Goal: Information Seeking & Learning: Check status

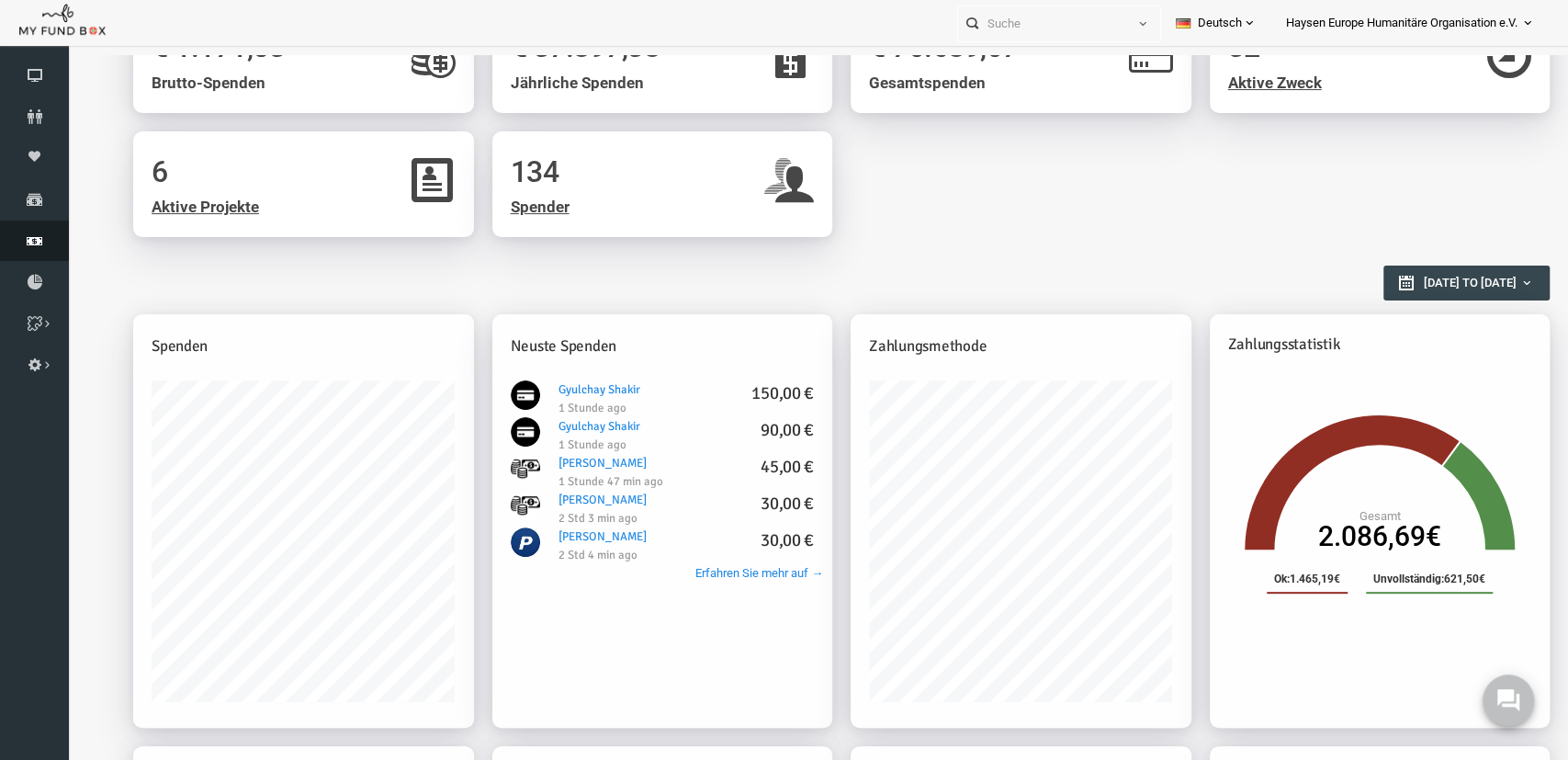
click at [34, 227] on link "Finanz" at bounding box center [34, 240] width 69 height 41
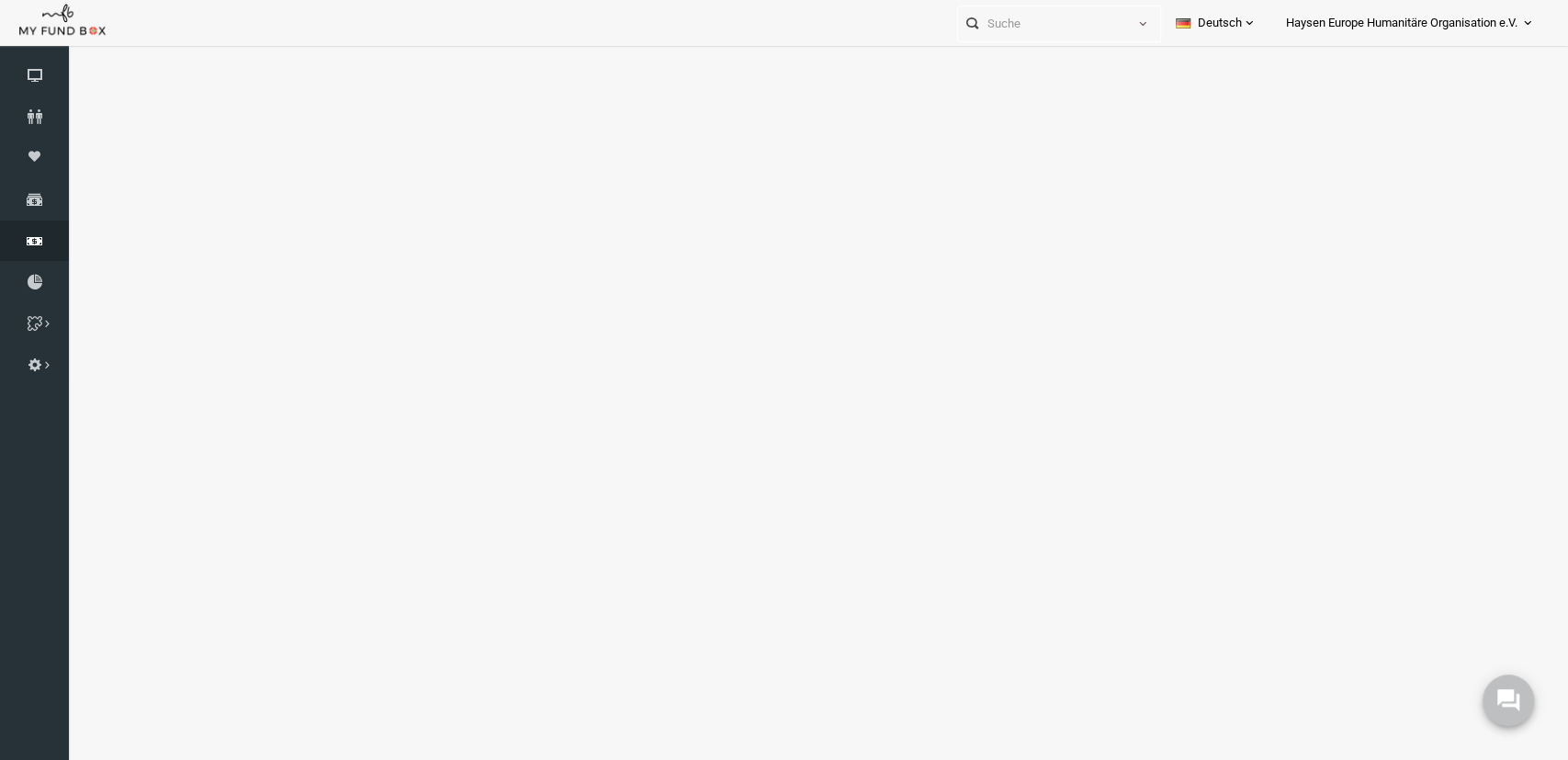
select select "100"
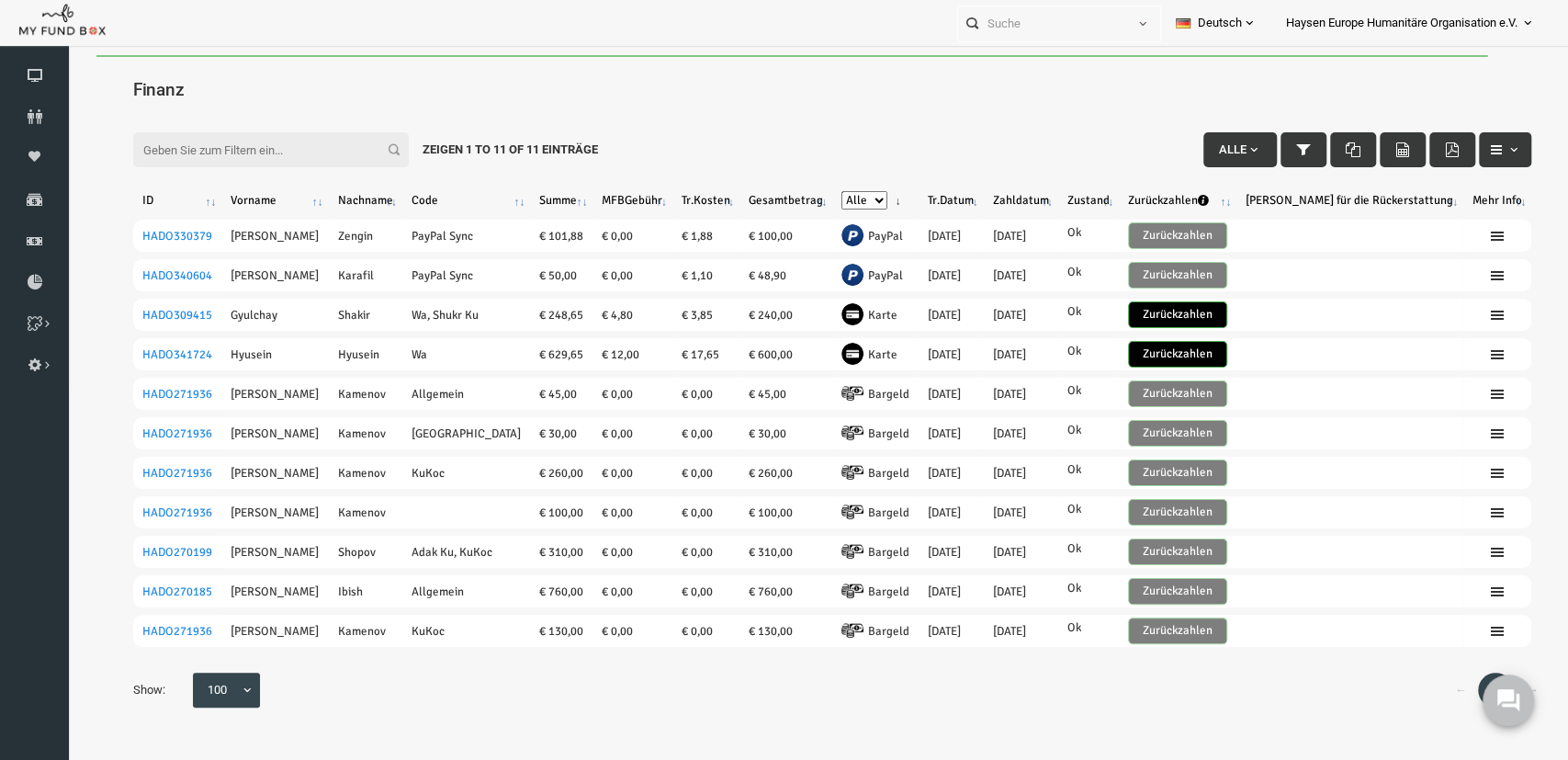
click at [928, 198] on th "Tr.Datum" at bounding box center [920, 200] width 65 height 24
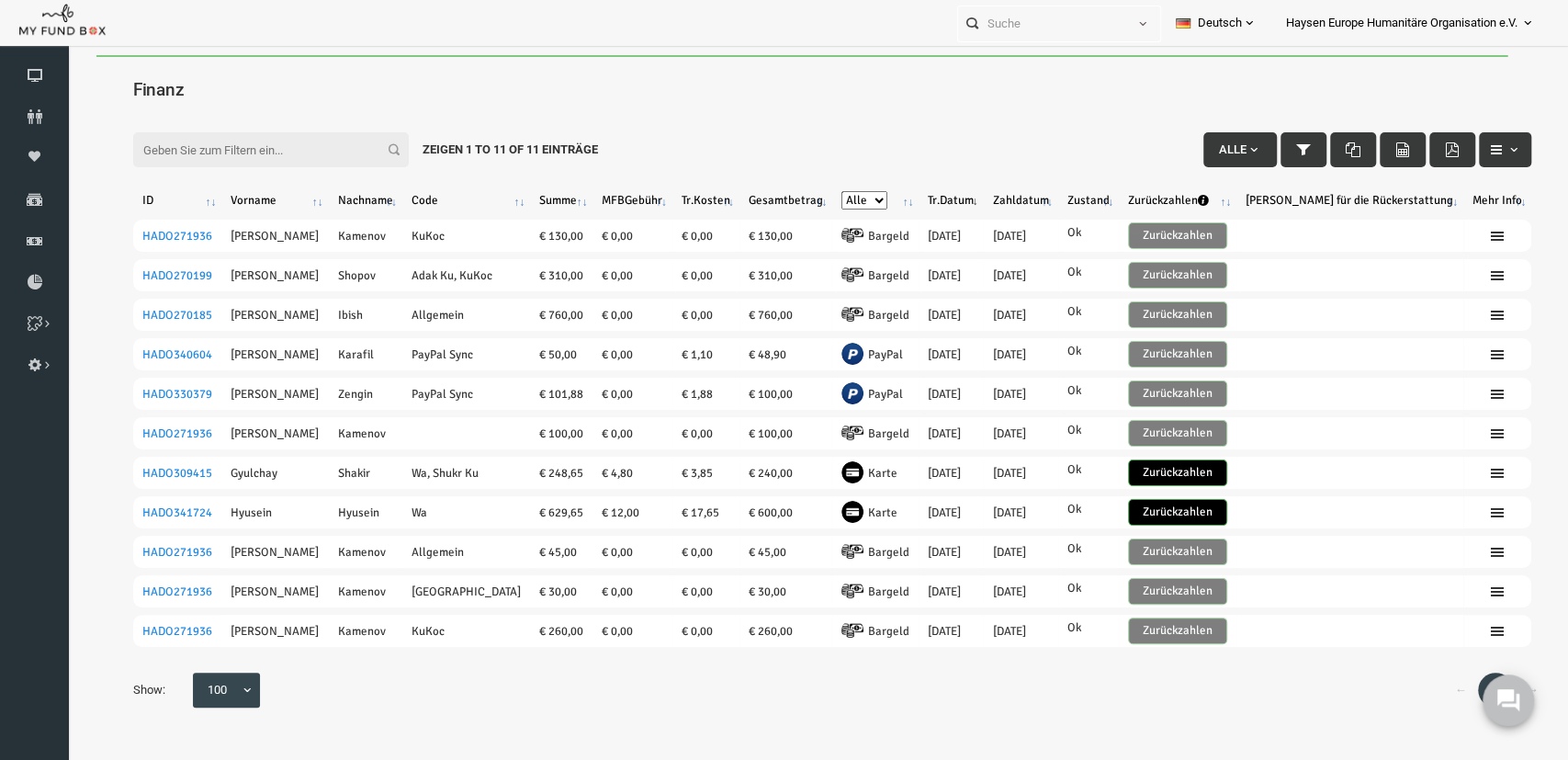
click at [937, 197] on th "Tr.Datum" at bounding box center [920, 200] width 65 height 24
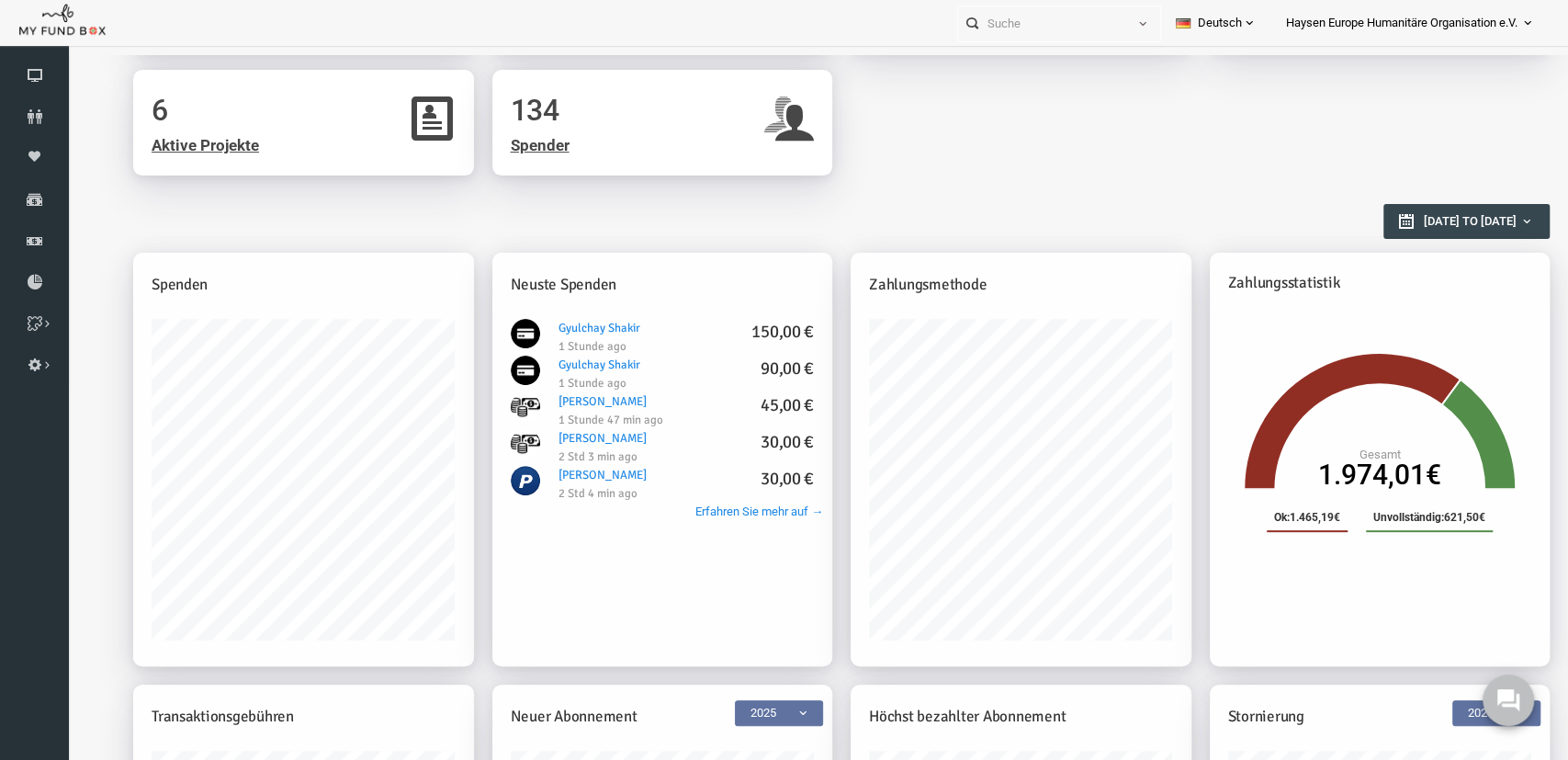
scroll to position [287, 0]
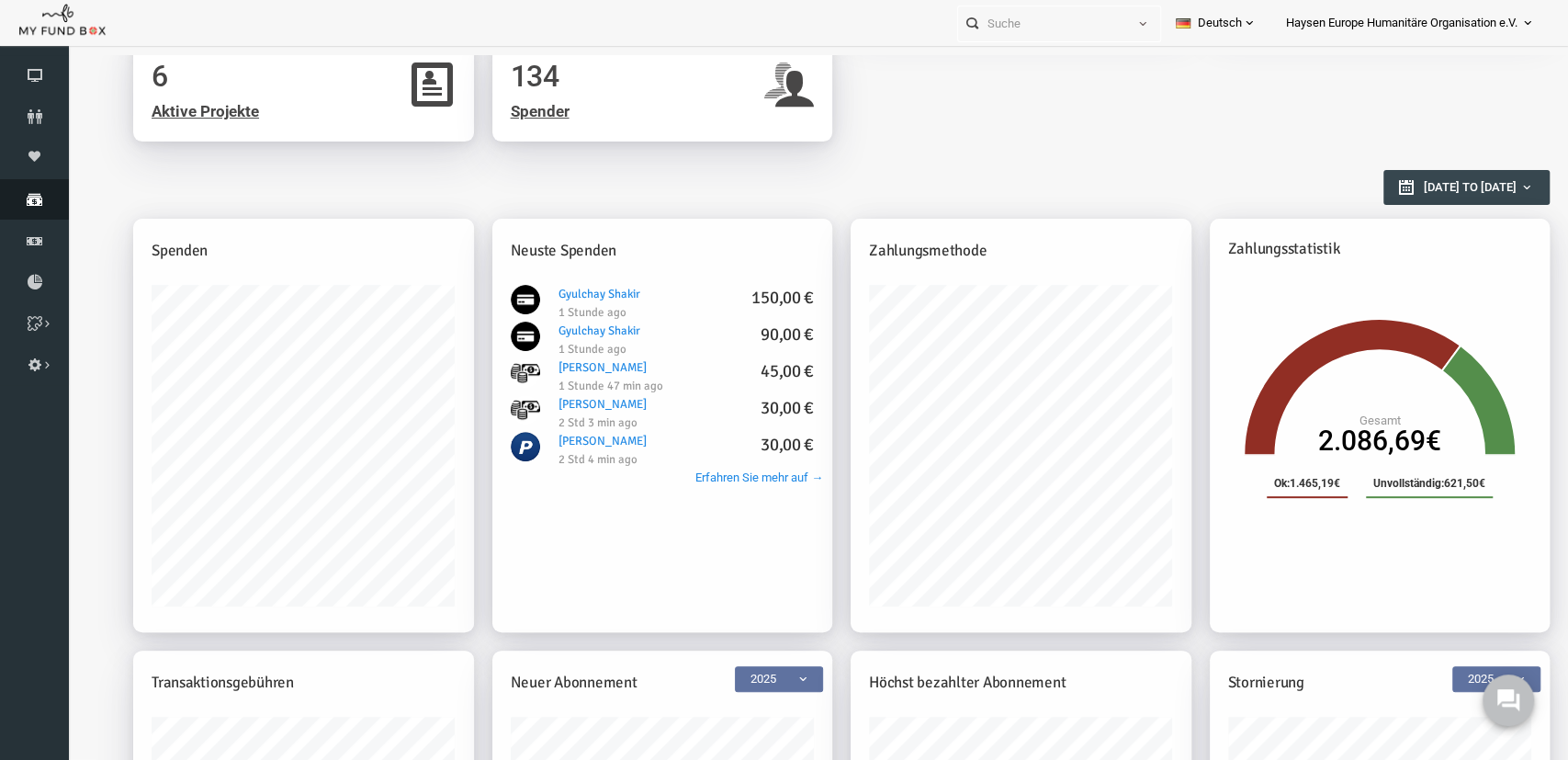
click at [40, 199] on icon at bounding box center [34, 199] width 69 height 15
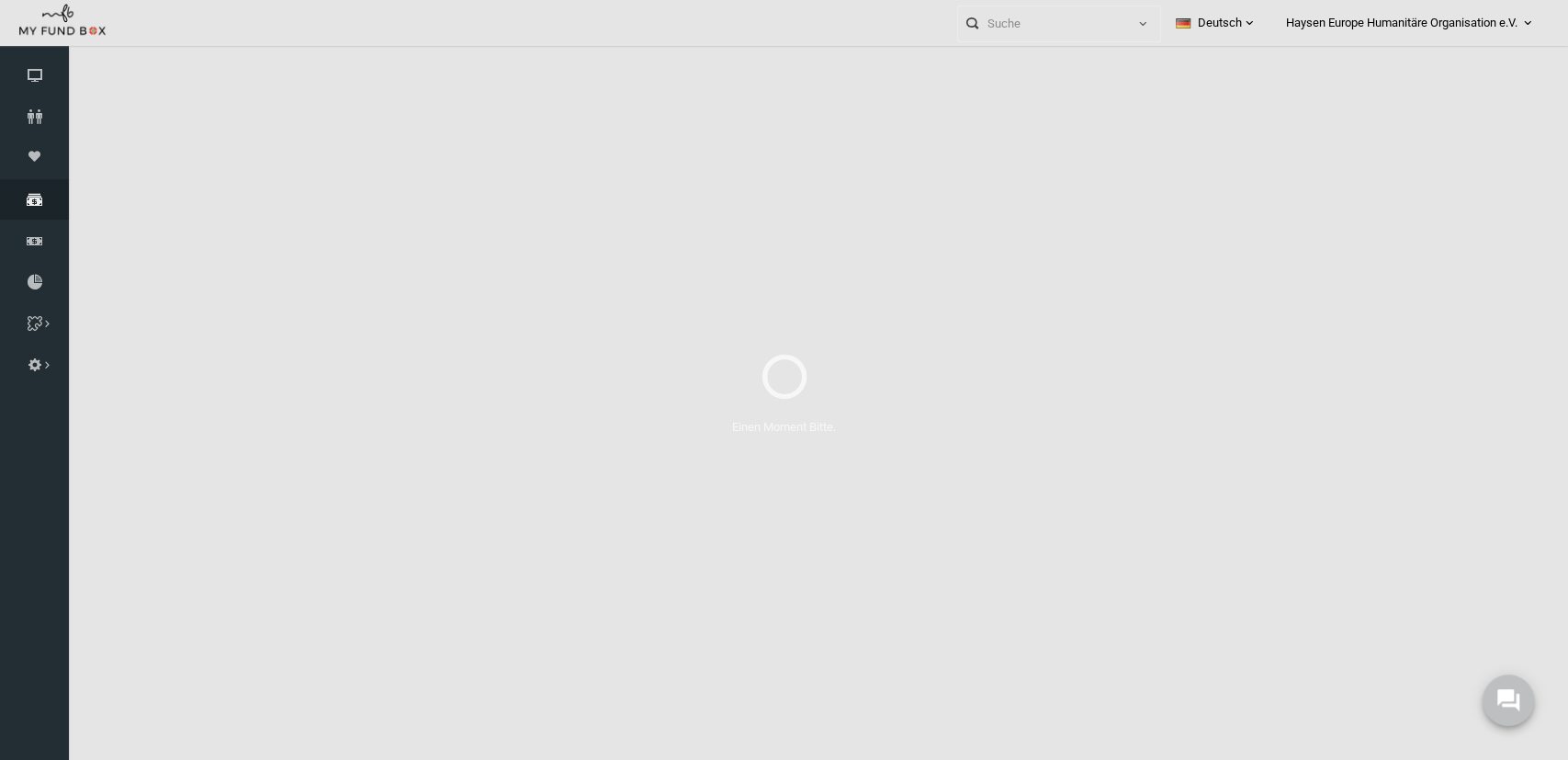
select select "100"
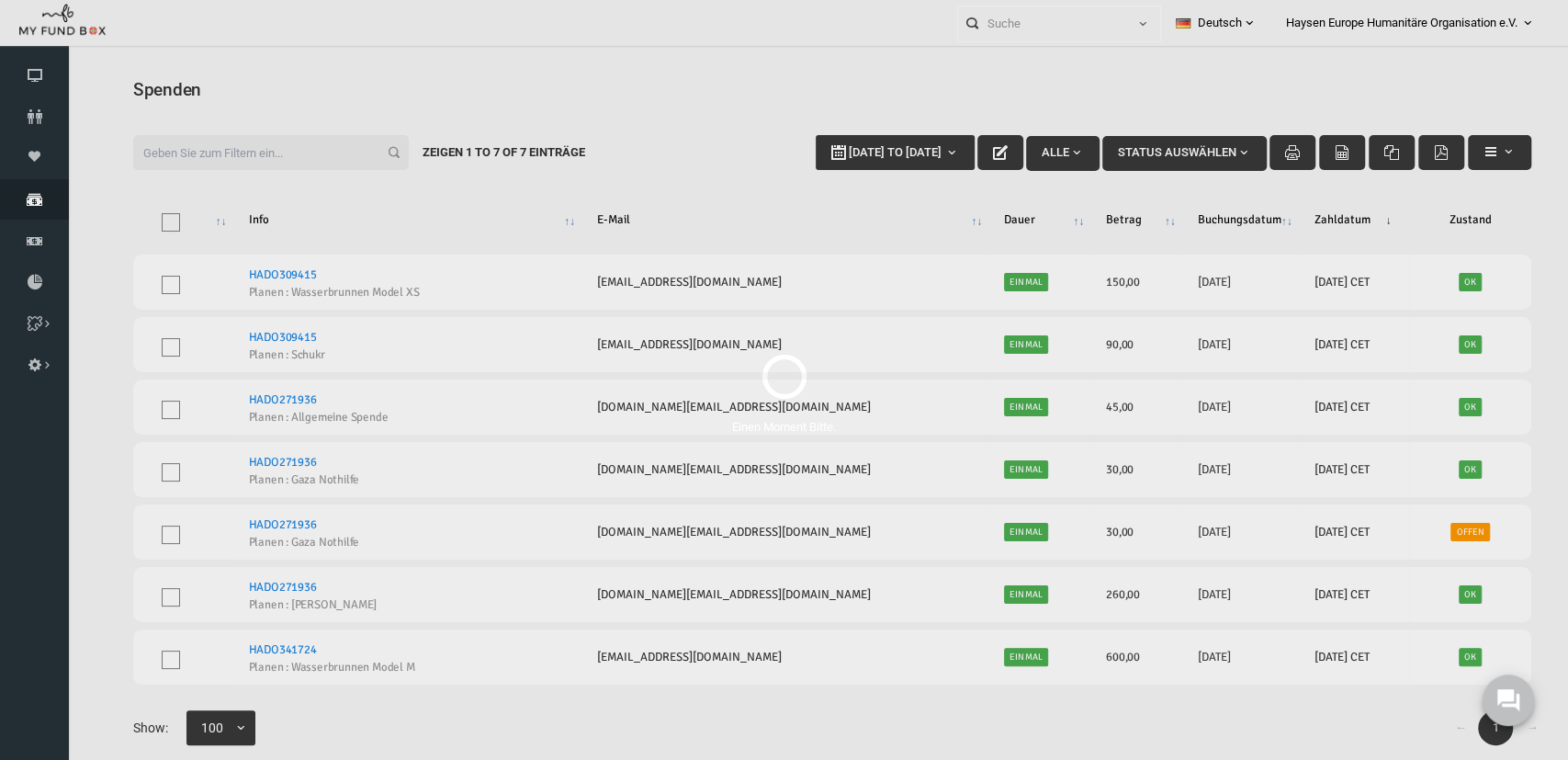
scroll to position [0, 0]
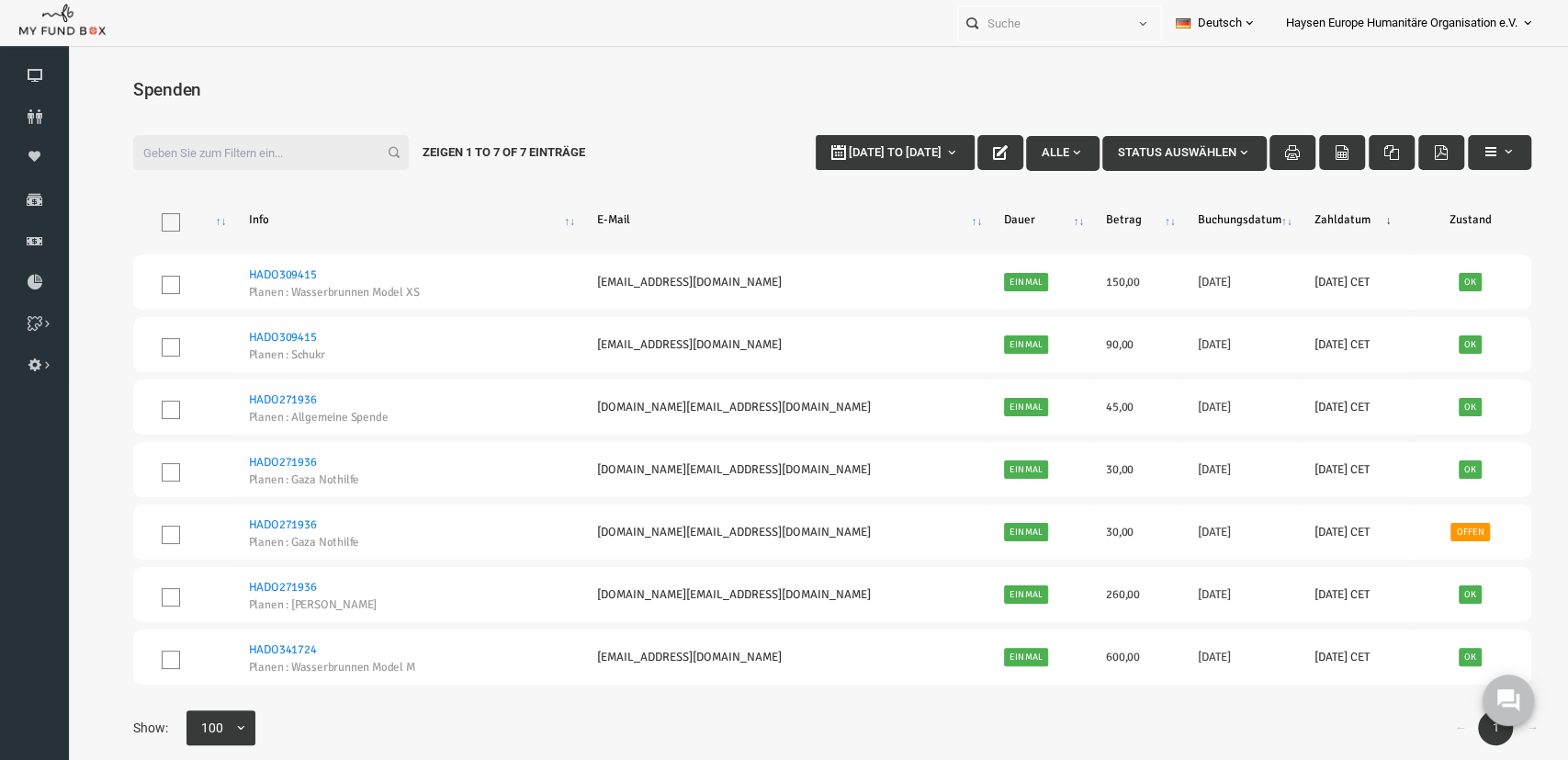
click at [1193, 214] on th "Buchungsdatum" at bounding box center [1209, 219] width 117 height 55
click at [1217, 218] on th "Buchungsdatum" at bounding box center [1209, 219] width 117 height 55
click at [1214, 219] on th "Buchungsdatum" at bounding box center [1209, 219] width 117 height 55
click at [138, 219] on th "\a\9\9\9\9\9\9\a\9\9\9\9\9 \9\9\a\9\9\9\9\9 \9\9\a\9\9\9\9\9\9\a\9\9\9\9\9: act…" at bounding box center [151, 219] width 99 height 55
click at [149, 219] on span "\a\9\9\9\9\9\9\a\9\9\9\9\9 \9\9\a\9\9\9\9\9 \9\9\a\9\9\9\9\9\9\a\9\9\9\9\9: act…" at bounding box center [140, 222] width 18 height 18
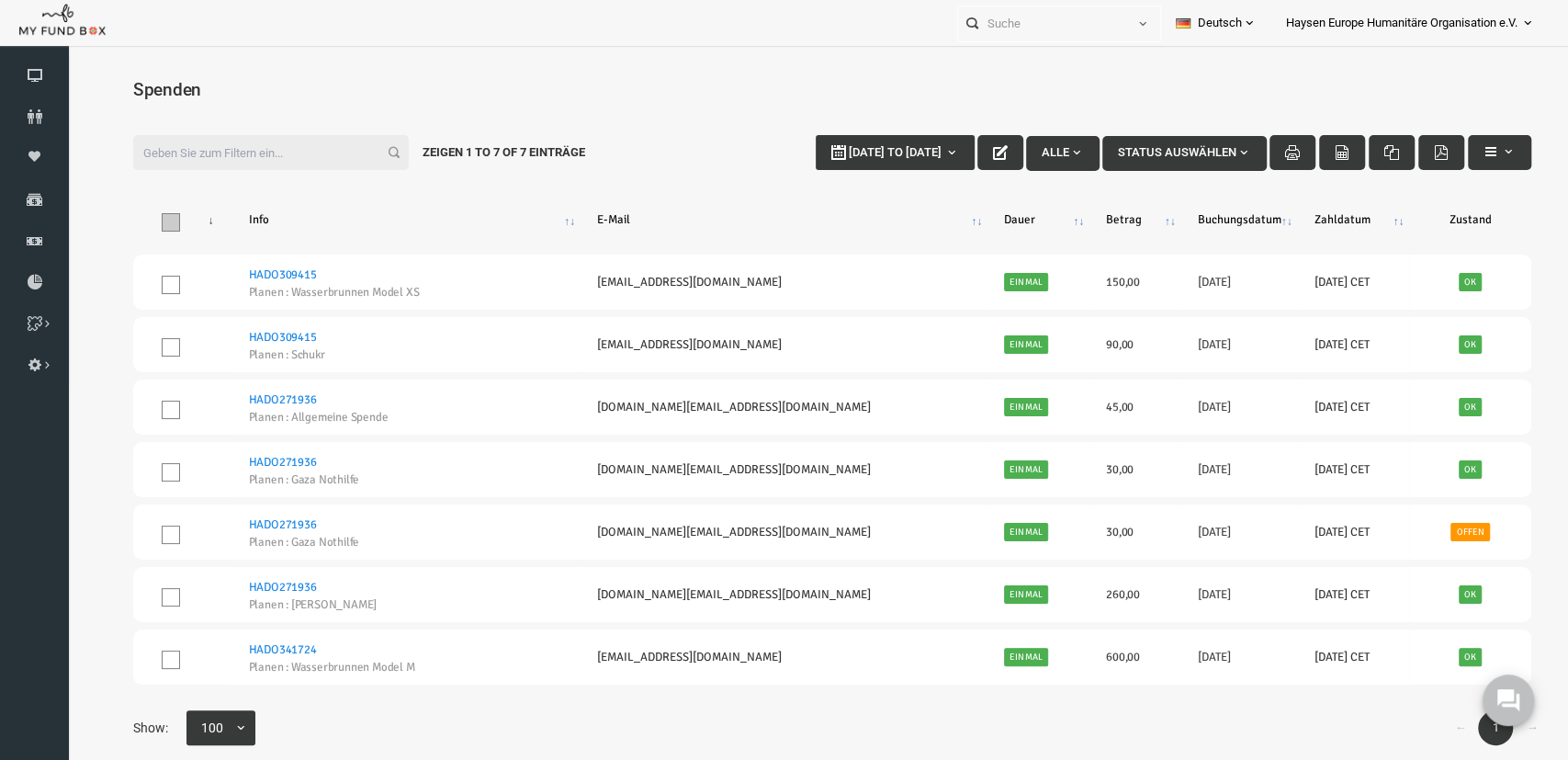
click at [148, 219] on span "\a\9\9\9\9\9\9\a\9\9\9\9\9 \9\9\a\9\9\9\9\9 \9\9\a\9\9\9\9\9\9\a\9\9\9\9\9: act…" at bounding box center [140, 222] width 18 height 18
click at [163, 218] on input "\a\9\9\9\9\9\9\a\9\9\9\9\9 \9\9\a\9\9\9\9\9 \9\9\a\9\9\9\9\9\9\a\9\9\9\9\9: act…" at bounding box center [163, 218] width 0 height 0
click at [1208, 214] on th "Buchungsdatum" at bounding box center [1209, 219] width 117 height 55
click at [1239, 215] on th "Buchungsdatum" at bounding box center [1209, 219] width 117 height 55
click at [1296, 221] on th "Zahldatum" at bounding box center [1324, 219] width 113 height 55
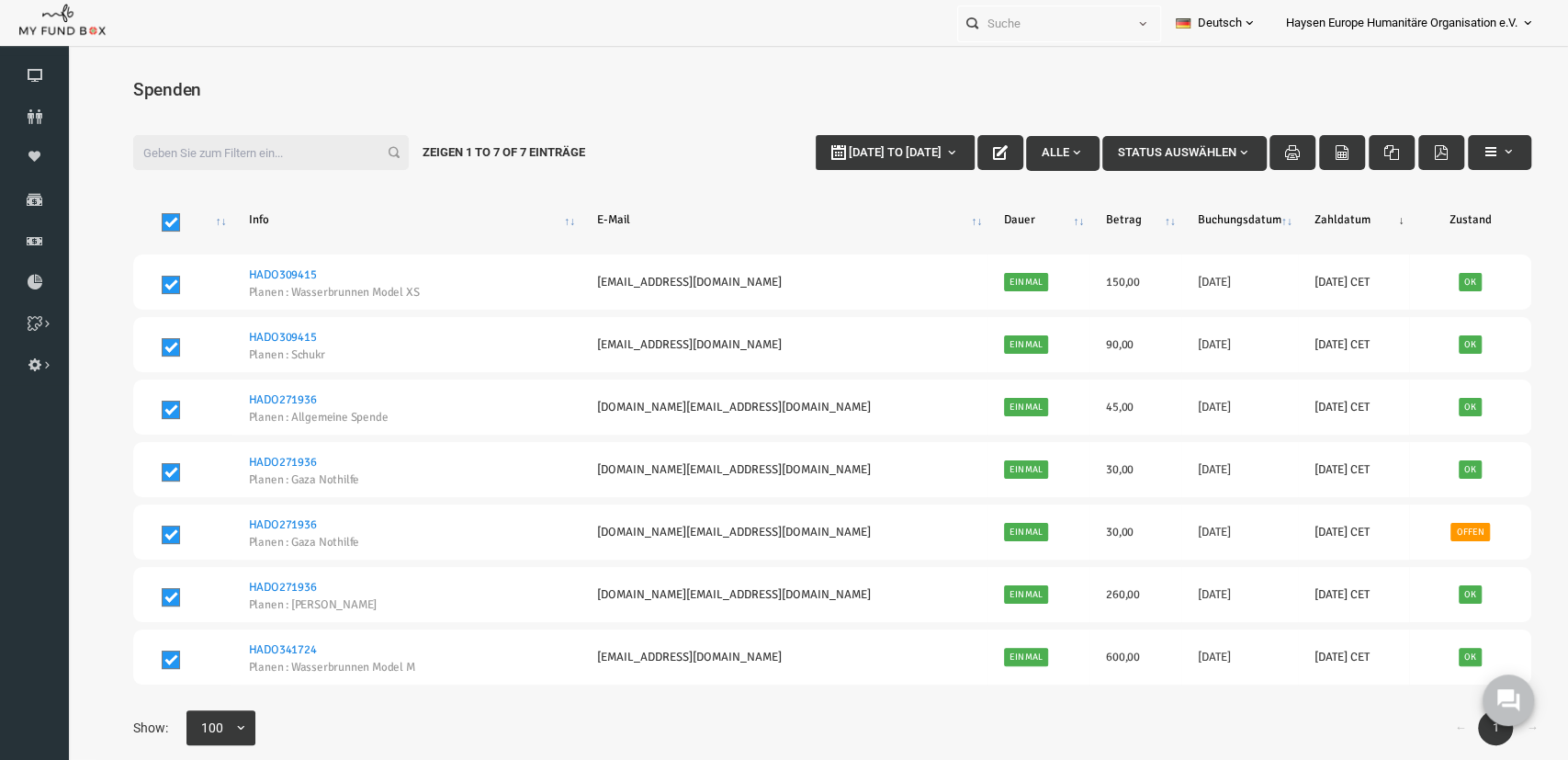
click at [1317, 219] on th "Zahldatum" at bounding box center [1324, 219] width 113 height 55
click at [1075, 217] on th "Betrag" at bounding box center [1105, 219] width 92 height 55
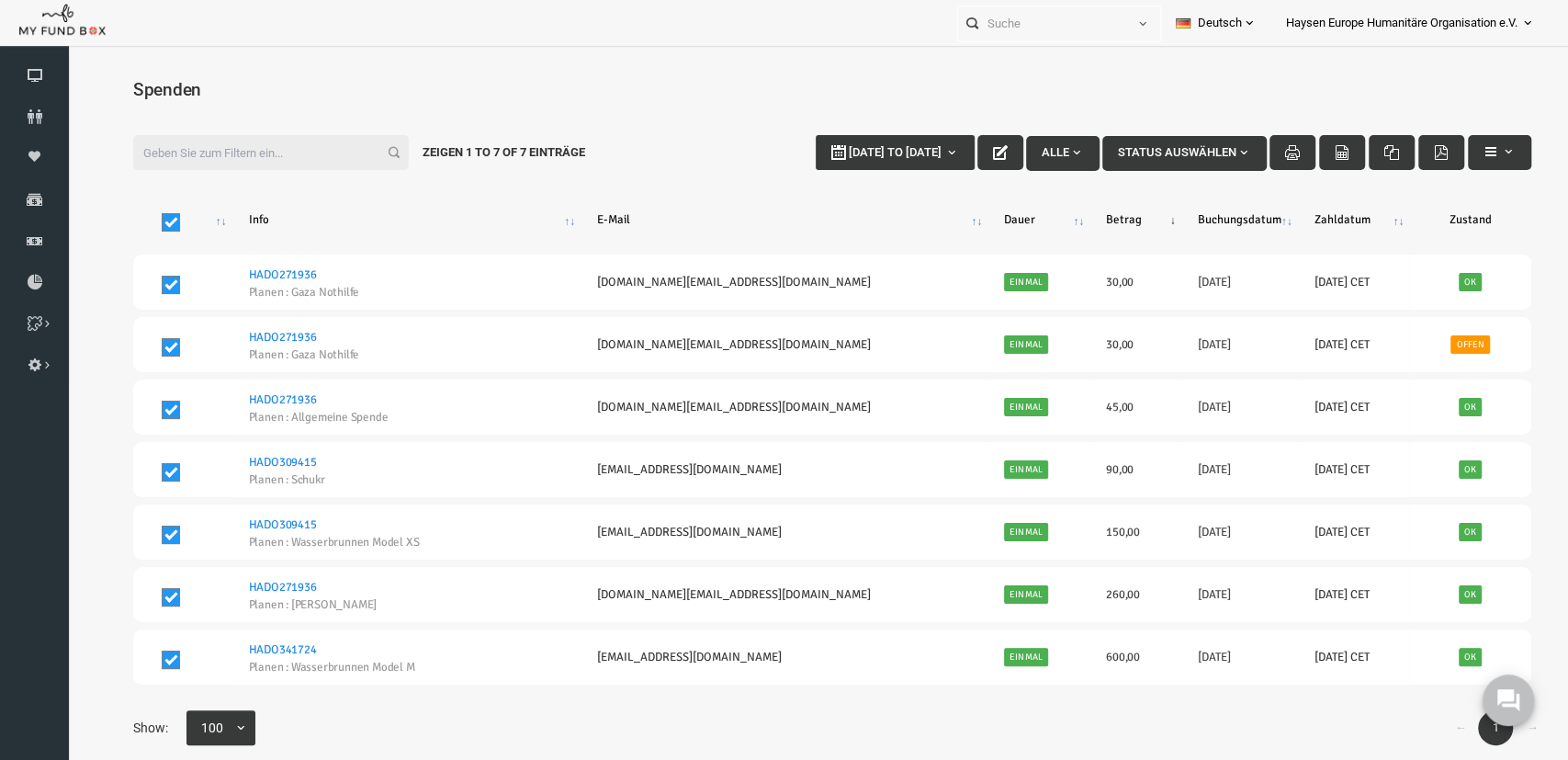
click at [1088, 216] on th "Betrag" at bounding box center [1105, 219] width 92 height 55
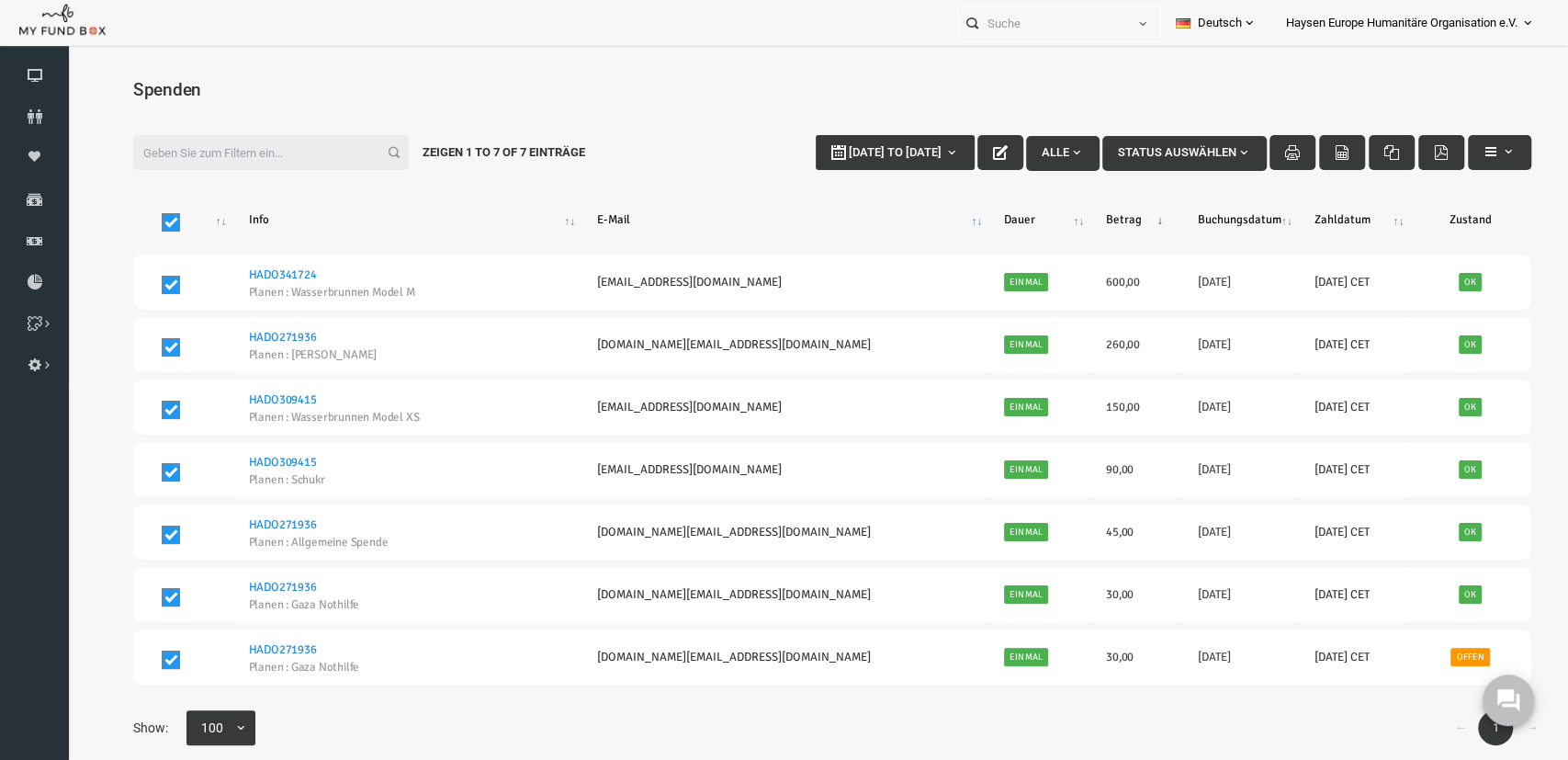
click at [1191, 216] on th "Buchungsdatum" at bounding box center [1209, 219] width 117 height 55
click at [143, 220] on span "\a\9\9\9\9\9\9\a\9\9\9\9\9 \9\9\a\9\9\9\9\9 \9\9\a\9\9\9\9\9\9\a\9\9\9\9\9: act…" at bounding box center [140, 222] width 18 height 18
click at [163, 218] on input "\a\9\9\9\9\9\9\a\9\9\9\9\9 \9\9\a\9\9\9\9\9 \9\9\a\9\9\9\9\9\9\a\9\9\9\9\9: act…" at bounding box center [163, 218] width 0 height 0
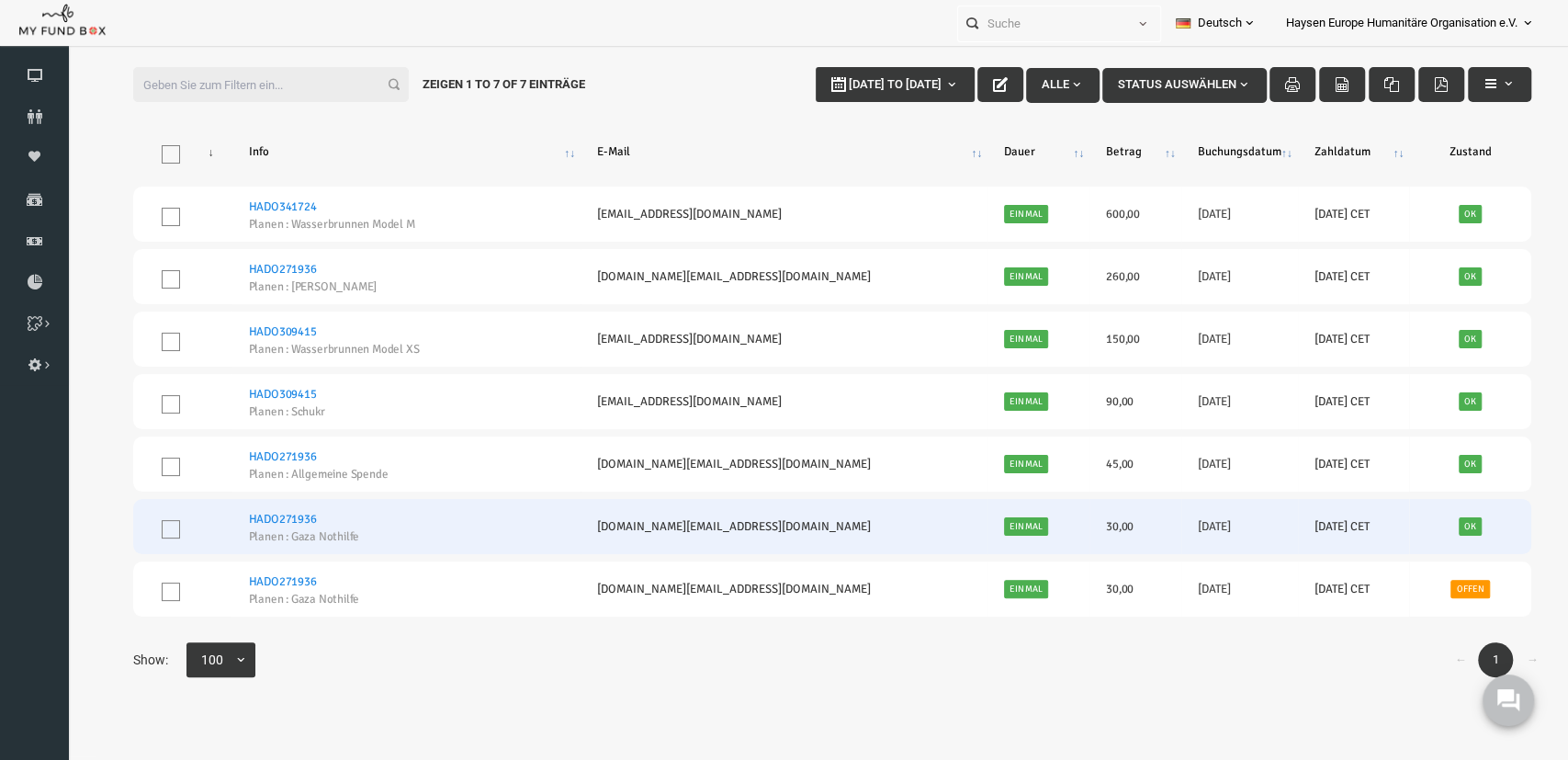
scroll to position [60, 0]
